Goal: Task Accomplishment & Management: Use online tool/utility

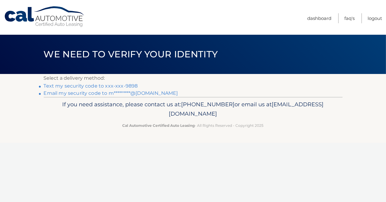
scroll to position [97, 0]
click at [107, 86] on link "Text my security code to xxx-xxx-9898" at bounding box center [91, 86] width 94 height 6
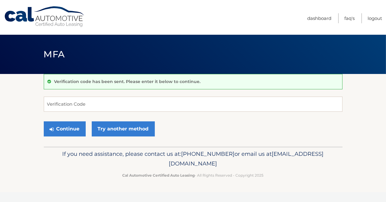
scroll to position [97, 0]
click at [106, 102] on input "Verification Code" at bounding box center [193, 104] width 299 height 15
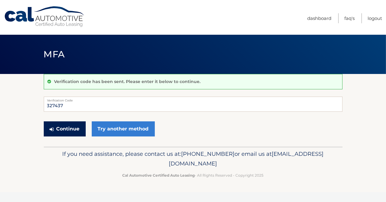
type input "327437"
click at [70, 130] on button "Continue" at bounding box center [65, 128] width 42 height 15
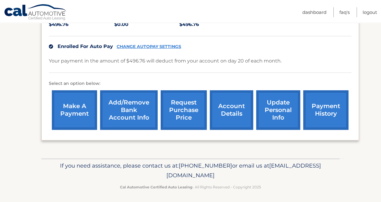
scroll to position [140, 0]
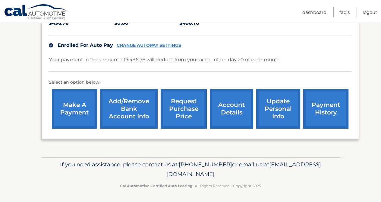
click at [187, 110] on link "request purchase price" at bounding box center [184, 109] width 46 height 40
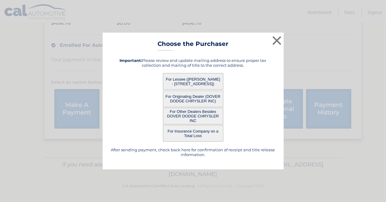
click at [198, 80] on button "For Lessee (MATTHEW POLK - 1 CORVAIR CT, , FLANDERS, NJ 07836)" at bounding box center [193, 81] width 60 height 17
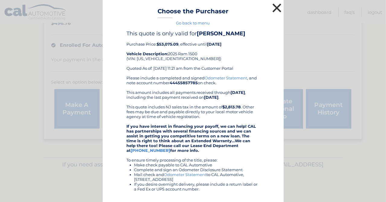
click at [275, 8] on button "×" at bounding box center [277, 8] width 12 height 12
